Goal: Task Accomplishment & Management: Manage account settings

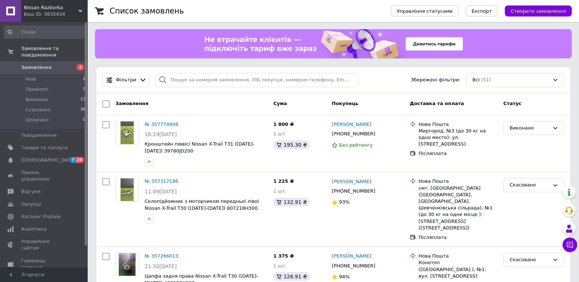
click at [74, 8] on span "Nissan Razborka" at bounding box center [51, 7] width 55 height 7
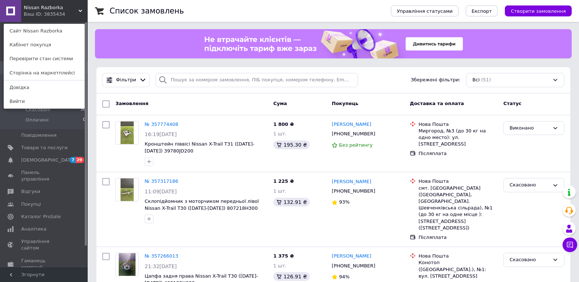
click at [78, 9] on div "Nissan Razborka Ваш ID: 3835434 Сайт Nissan Razborka Кабінет покупця Перевірити…" at bounding box center [44, 11] width 88 height 22
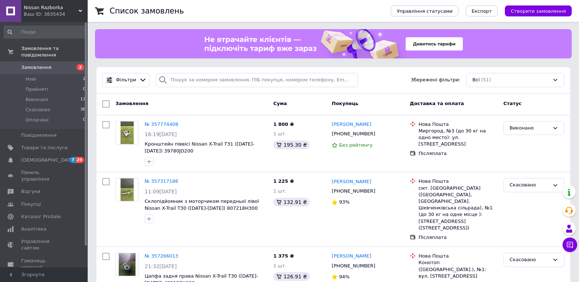
click at [74, 9] on span "Nissan Razborka" at bounding box center [51, 7] width 55 height 7
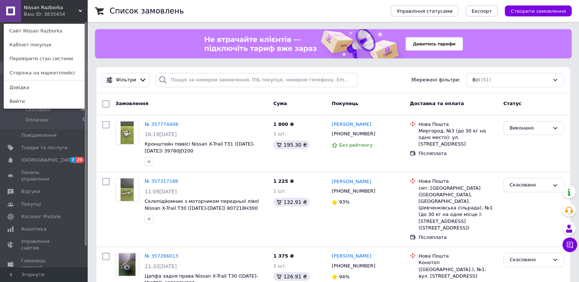
click at [77, 8] on div "Nissan Razborka Ваш ID: 3835434 Сайт Nissan Razborka Кабінет покупця Перевірити…" at bounding box center [44, 11] width 88 height 22
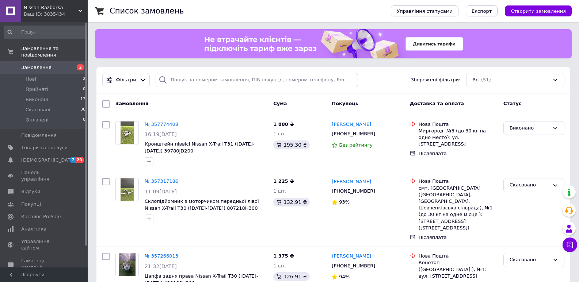
click at [77, 8] on span "Nissan Razborka" at bounding box center [51, 7] width 55 height 7
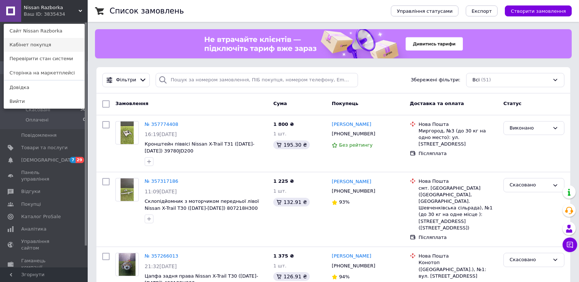
click at [38, 45] on link "Кабінет покупця" at bounding box center [44, 45] width 80 height 14
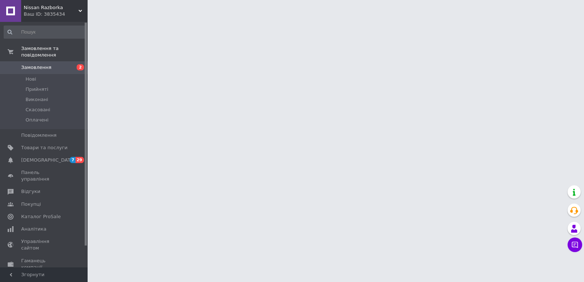
click at [64, 11] on div "Ваш ID: 3835434" at bounding box center [56, 14] width 64 height 7
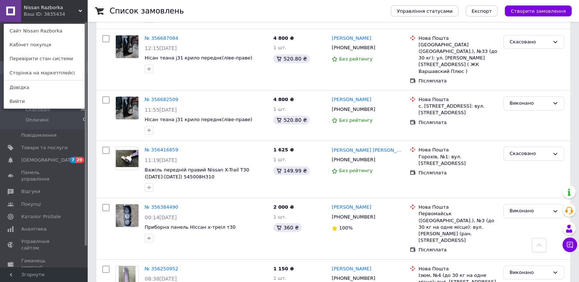
scroll to position [986, 0]
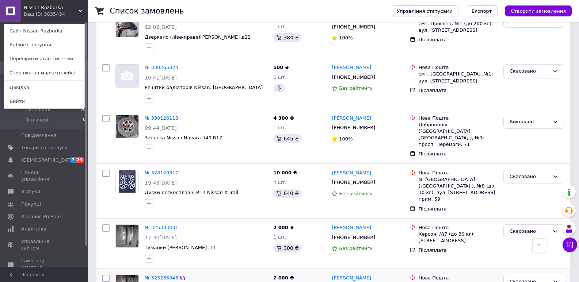
scroll to position [898, 0]
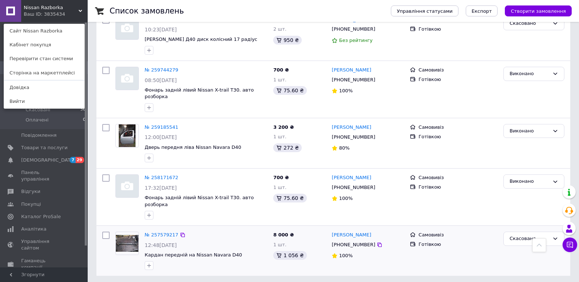
scroll to position [442, 0]
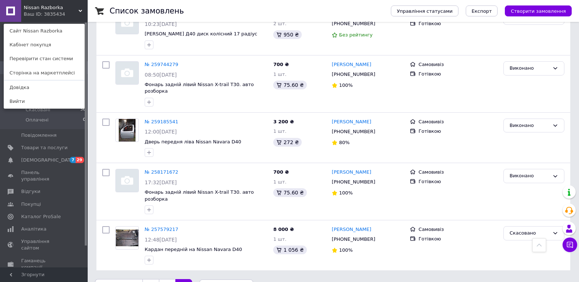
click at [236, 280] on span "по 20 позицій" at bounding box center [226, 287] width 54 height 15
click at [246, 282] on icon at bounding box center [247, 287] width 3 height 3
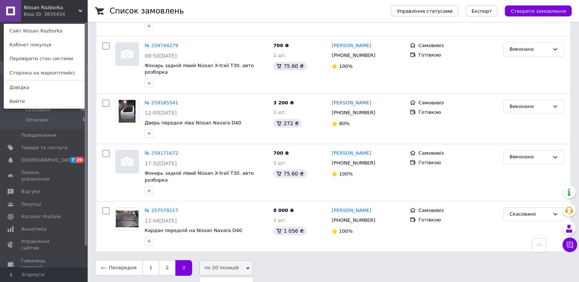
scroll to position [471, 0]
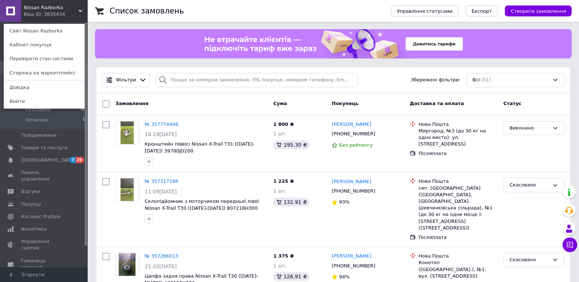
click at [77, 11] on div "Nissan Razborka Ваш ID: 3835434 Сайт Nissan Razborka Кабінет покупця Перевірити…" at bounding box center [44, 11] width 88 height 22
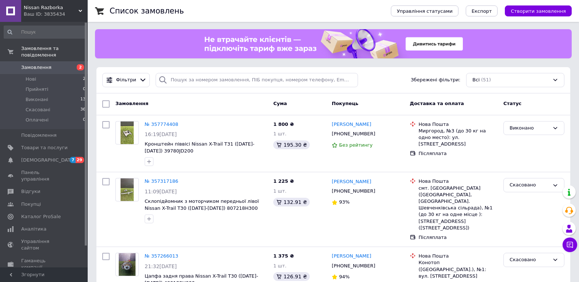
click at [74, 11] on div "Ваш ID: 3835434" at bounding box center [56, 14] width 64 height 7
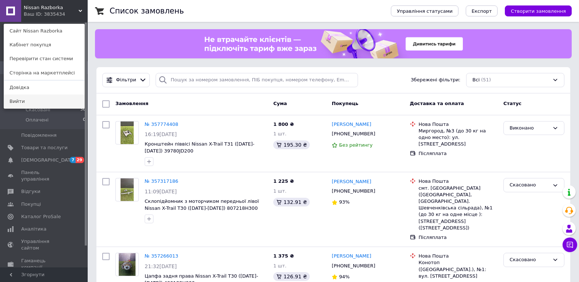
click at [34, 101] on link "Вийти" at bounding box center [44, 102] width 80 height 14
